Goal: Task Accomplishment & Management: Manage account settings

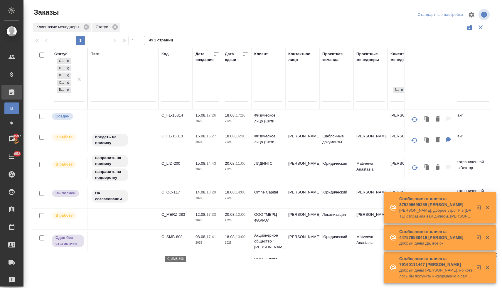
click at [175, 240] on p "C_SMB-808" at bounding box center [175, 237] width 28 height 6
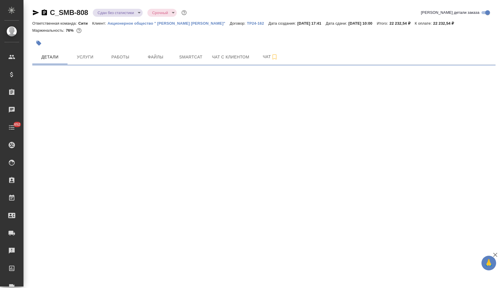
select select "RU"
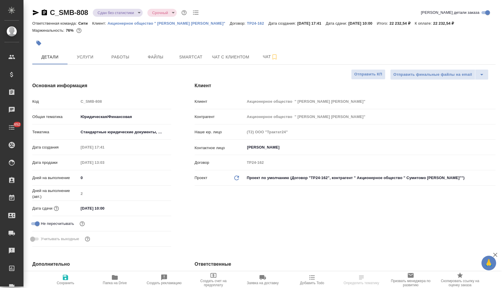
type textarea "x"
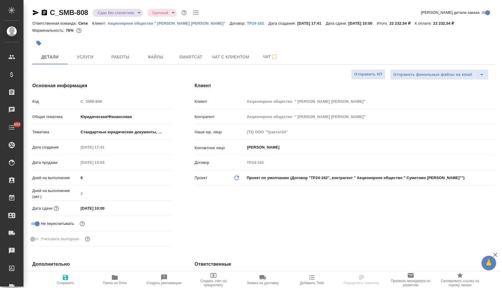
type textarea "x"
click at [116, 277] on icon "button" at bounding box center [115, 277] width 6 height 5
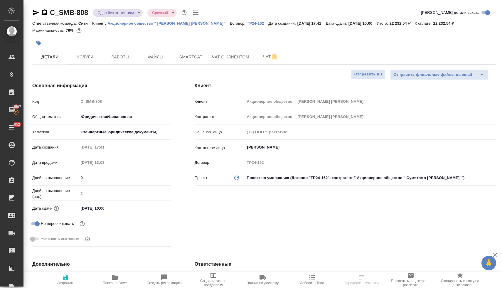
select select "RU"
type textarea "x"
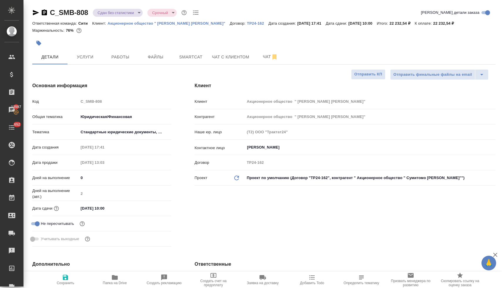
type textarea "x"
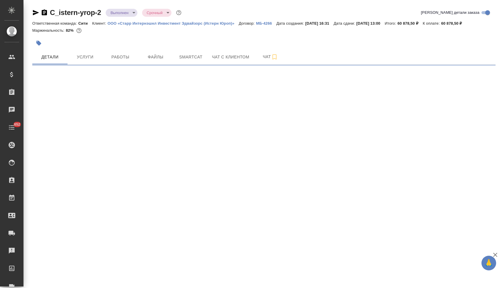
select select "RU"
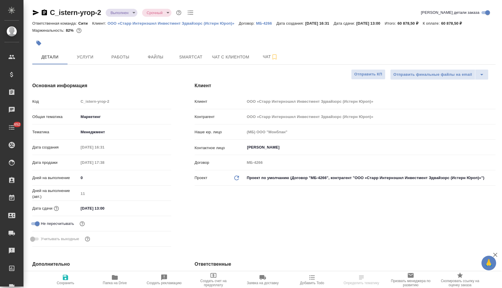
type textarea "x"
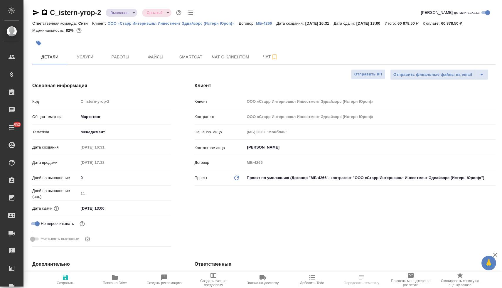
type textarea "x"
click at [113, 282] on span "Папка на Drive" at bounding box center [115, 283] width 24 height 4
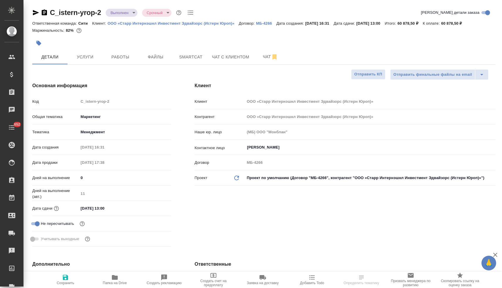
type textarea "x"
select select "RU"
type textarea "x"
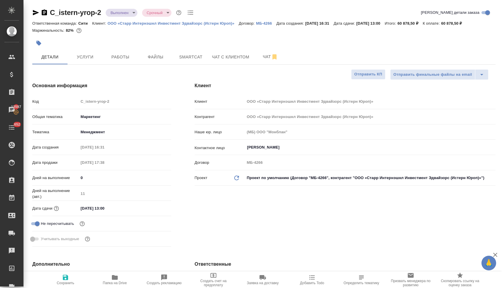
type textarea "x"
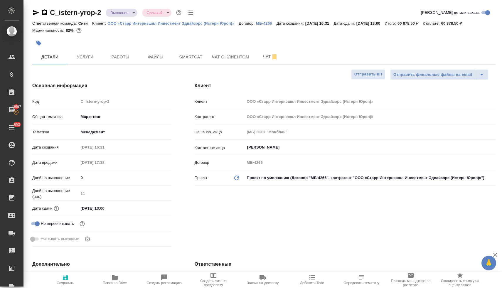
type textarea "x"
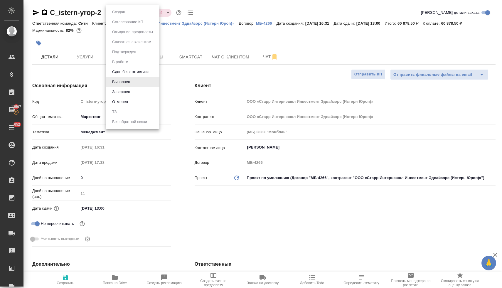
click at [123, 13] on body "🙏 .cls-1 fill:#fff; AWATERA Lyamina Nadezhda Клиенты Спецификации Заказы 13597 …" at bounding box center [251, 144] width 502 height 288
click at [127, 92] on button "Завершен" at bounding box center [120, 92] width 21 height 6
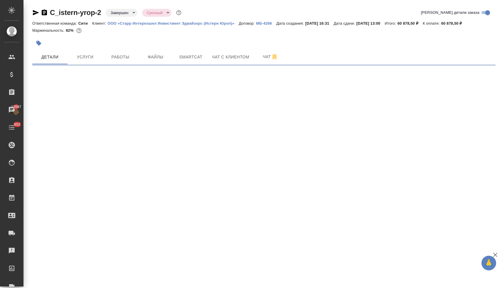
select select "RU"
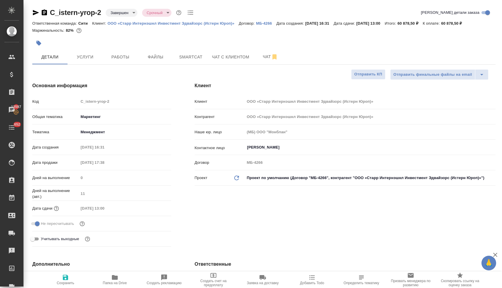
type textarea "x"
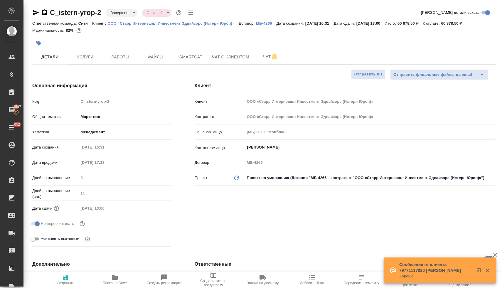
click at [202, 21] on p "ООО «Старр Интернэшнл Инвестмент Эдвайзорс (Истерн Юроп)»" at bounding box center [172, 23] width 131 height 4
type textarea "x"
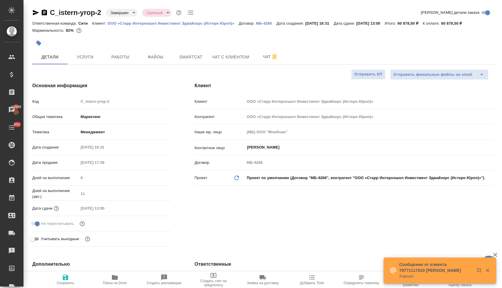
type textarea "x"
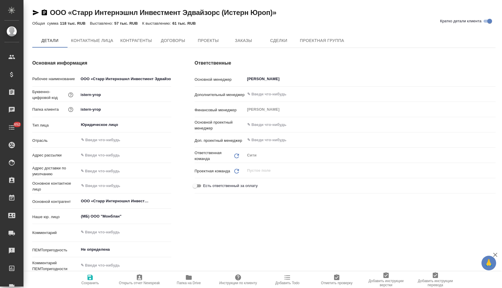
type textarea "x"
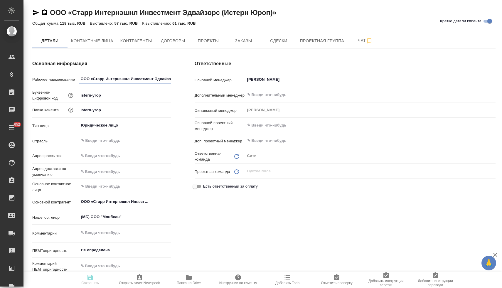
type textarea "x"
click at [248, 43] on span "Заказы" at bounding box center [243, 40] width 28 height 7
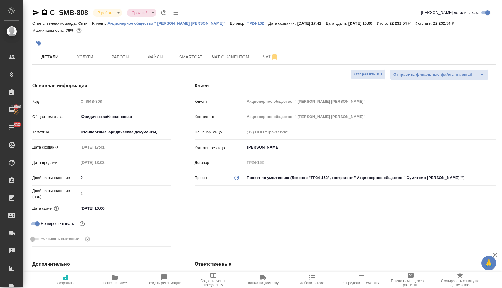
select select "RU"
click at [39, 45] on icon "button" at bounding box center [38, 43] width 5 height 5
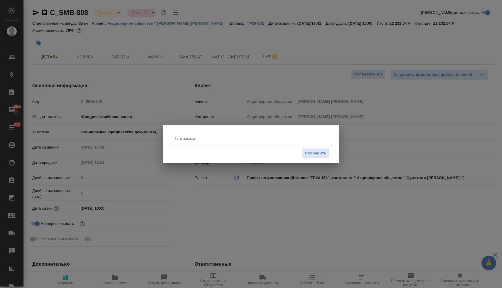
click at [213, 138] on input "Тэги заказа" at bounding box center [246, 138] width 146 height 10
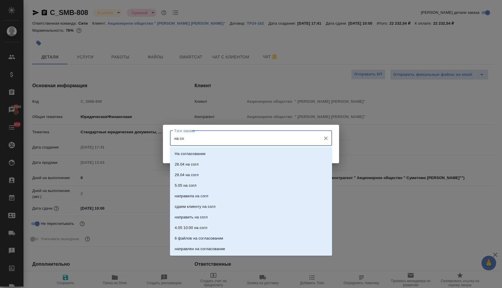
type input "на сог"
click at [191, 151] on p "На согласовании" at bounding box center [190, 154] width 31 height 6
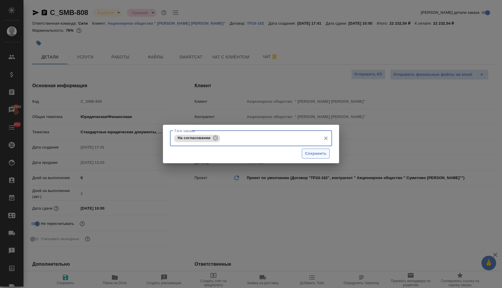
click at [314, 155] on span "Сохранить" at bounding box center [315, 153] width 21 height 7
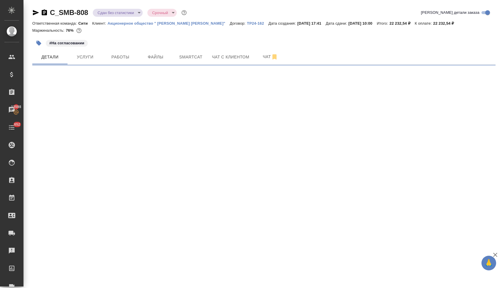
select select "RU"
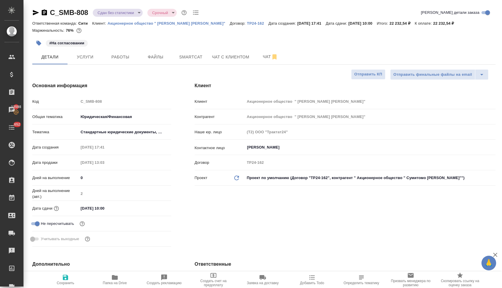
click at [314, 237] on div "[PERSON_NAME] Акционерное общество " [PERSON_NAME]" Контрагент Акционерное обще…" at bounding box center [345, 165] width 324 height 190
type textarea "x"
